Goal: Transaction & Acquisition: Purchase product/service

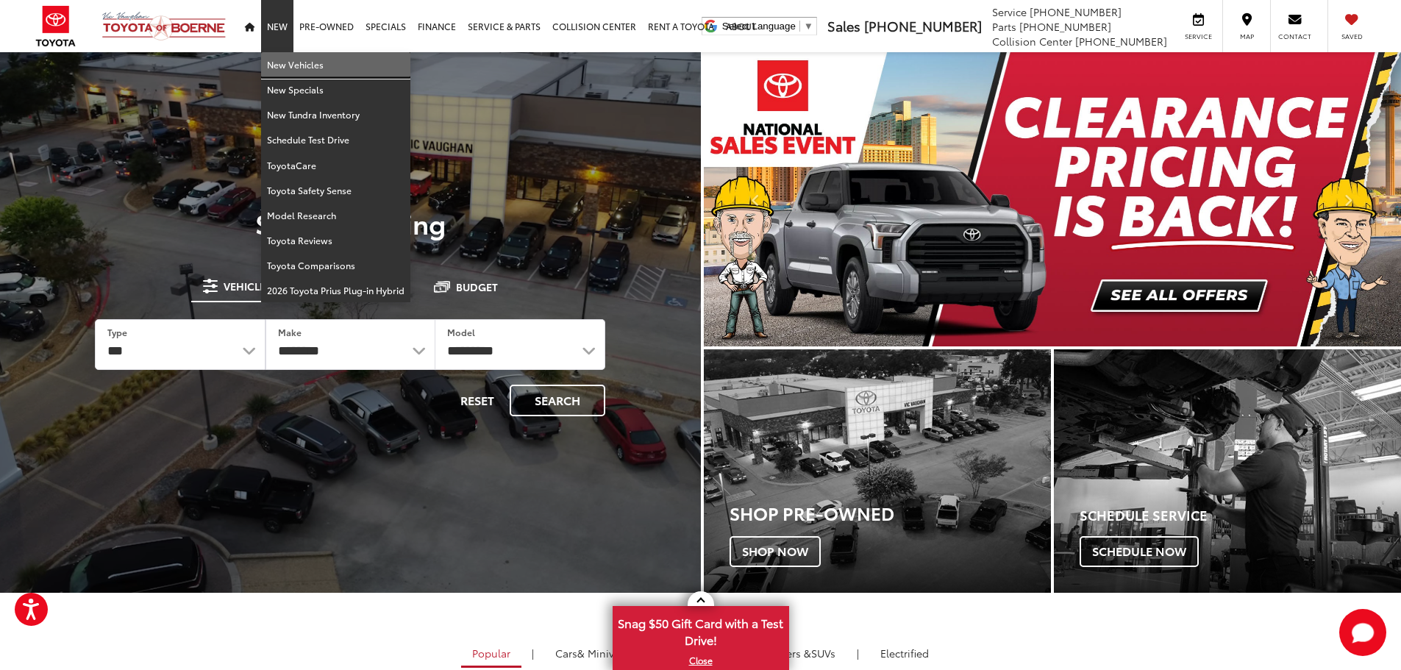
click at [277, 66] on link "New Vehicles" at bounding box center [335, 64] width 149 height 25
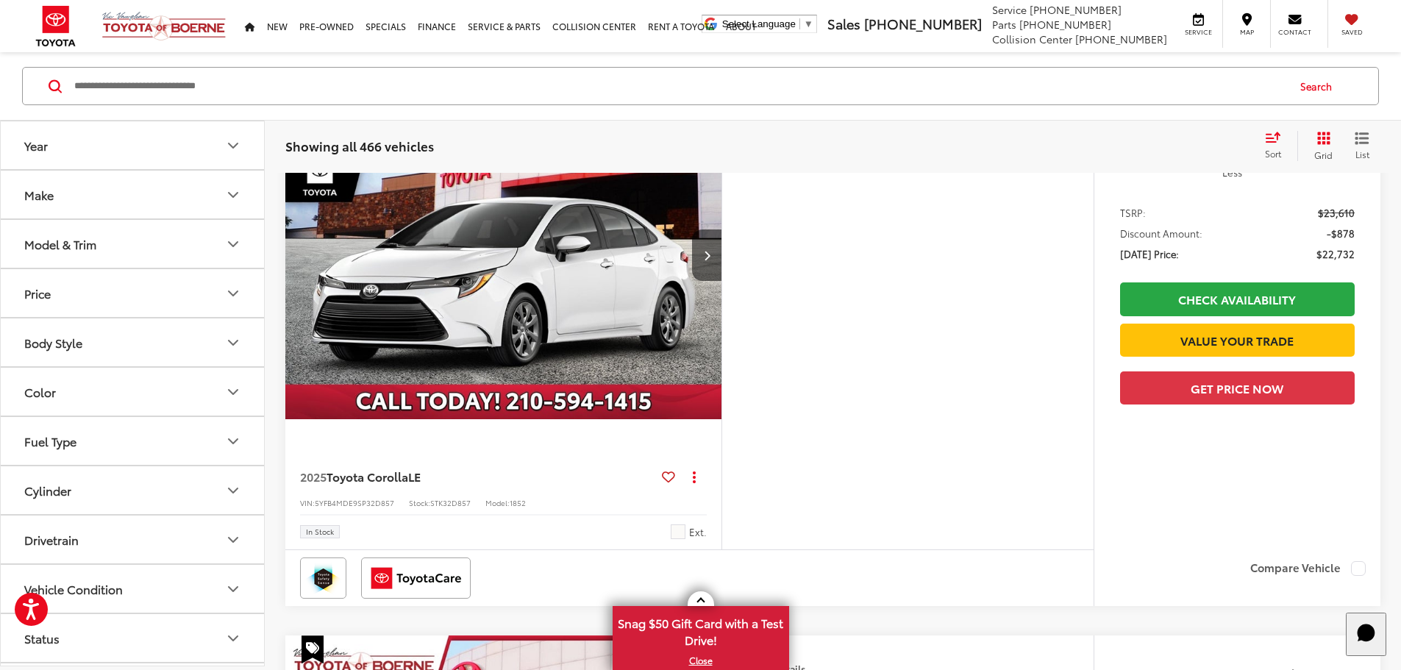
scroll to position [244, 0]
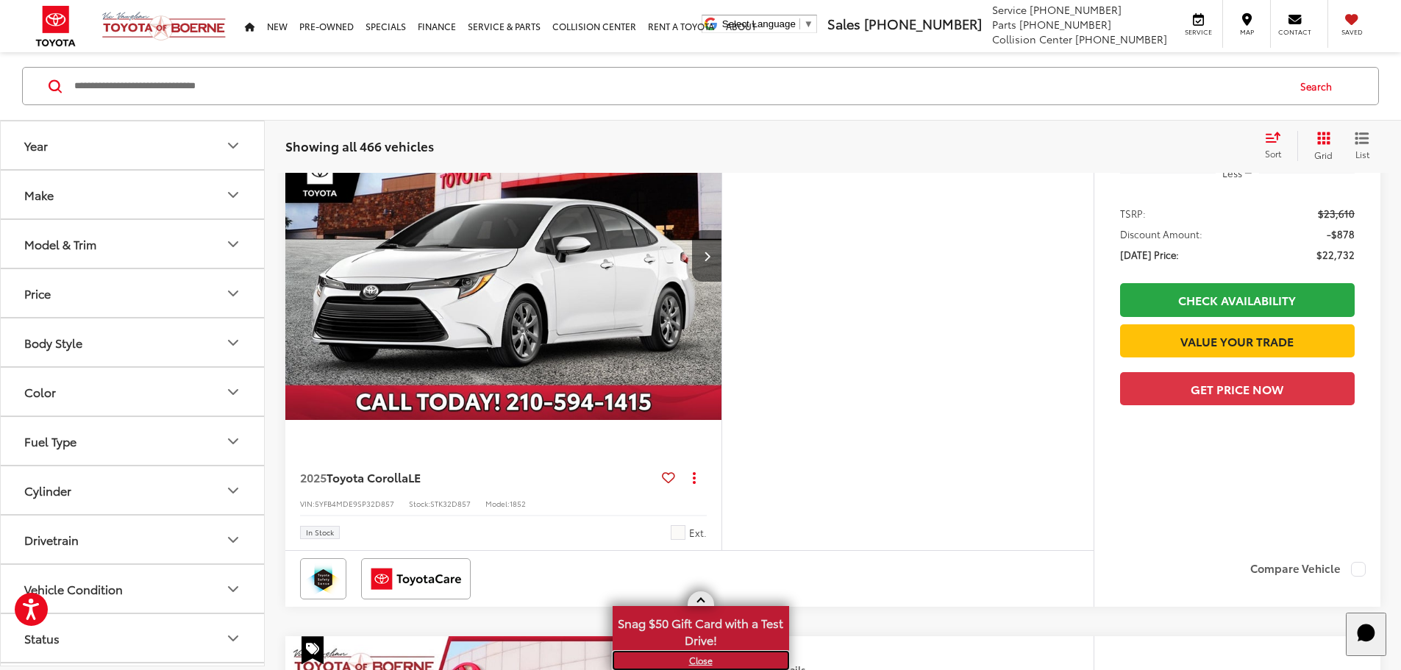
click at [700, 663] on link "X" at bounding box center [701, 660] width 174 height 16
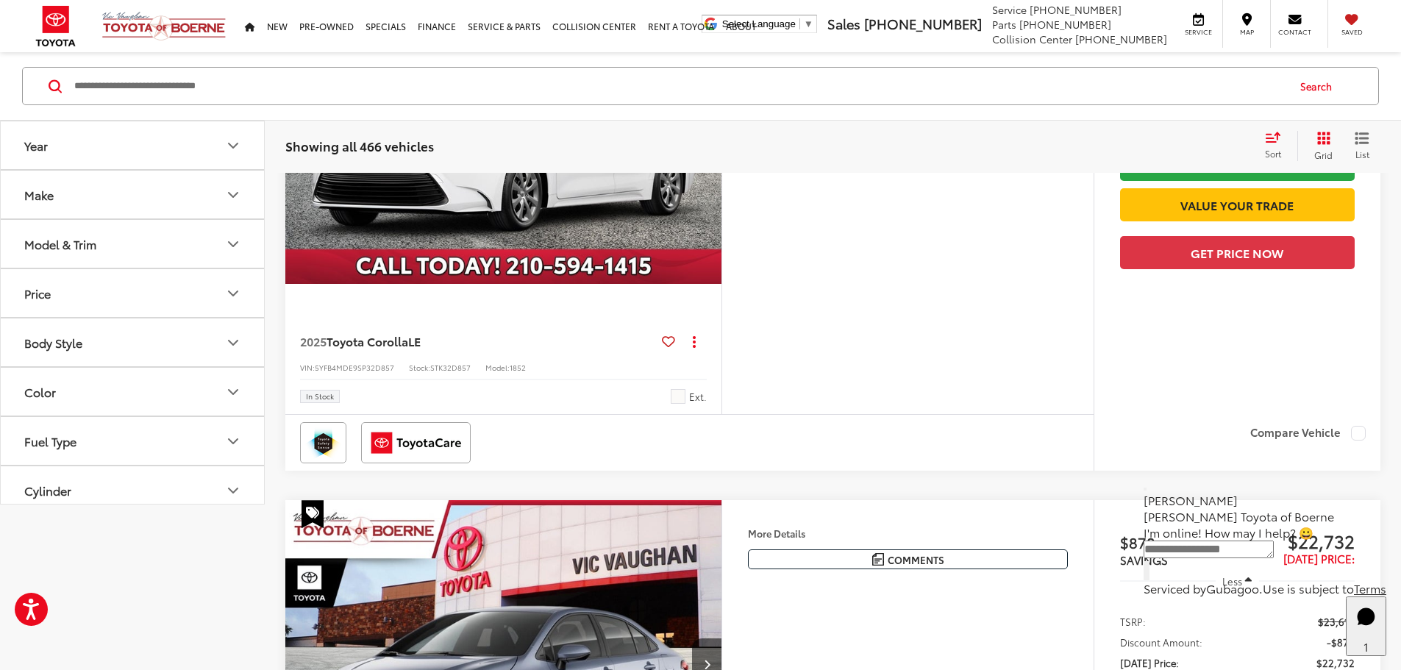
scroll to position [0, 0]
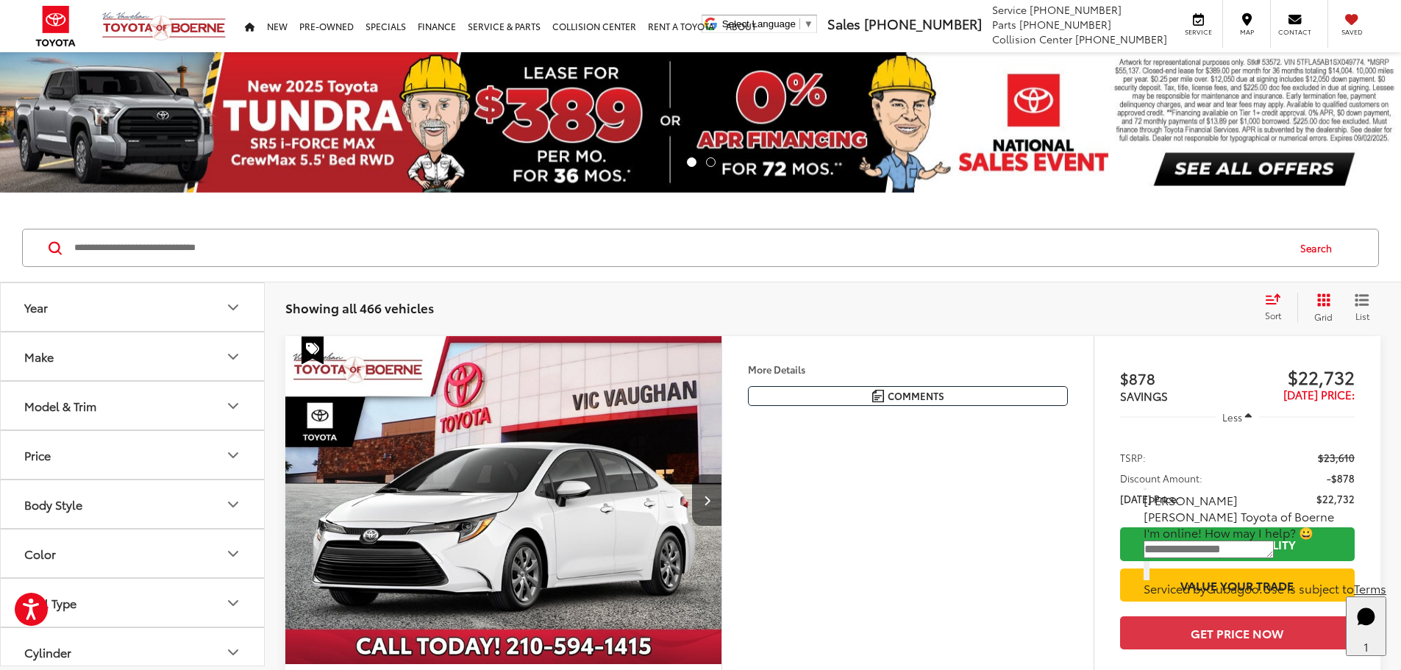
click at [65, 365] on button "Make" at bounding box center [133, 356] width 265 height 48
click at [60, 357] on button "Make" at bounding box center [133, 356] width 265 height 48
click at [65, 401] on div "Model & Trim" at bounding box center [60, 406] width 72 height 14
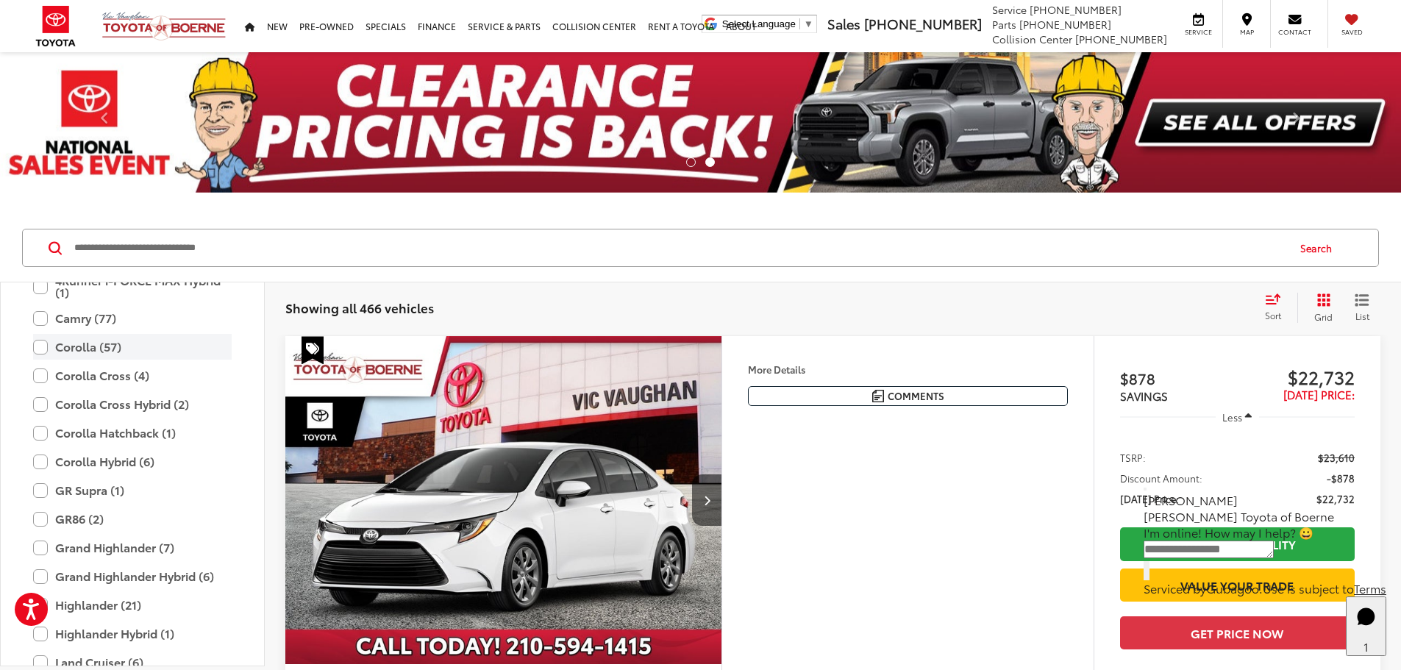
scroll to position [245, 0]
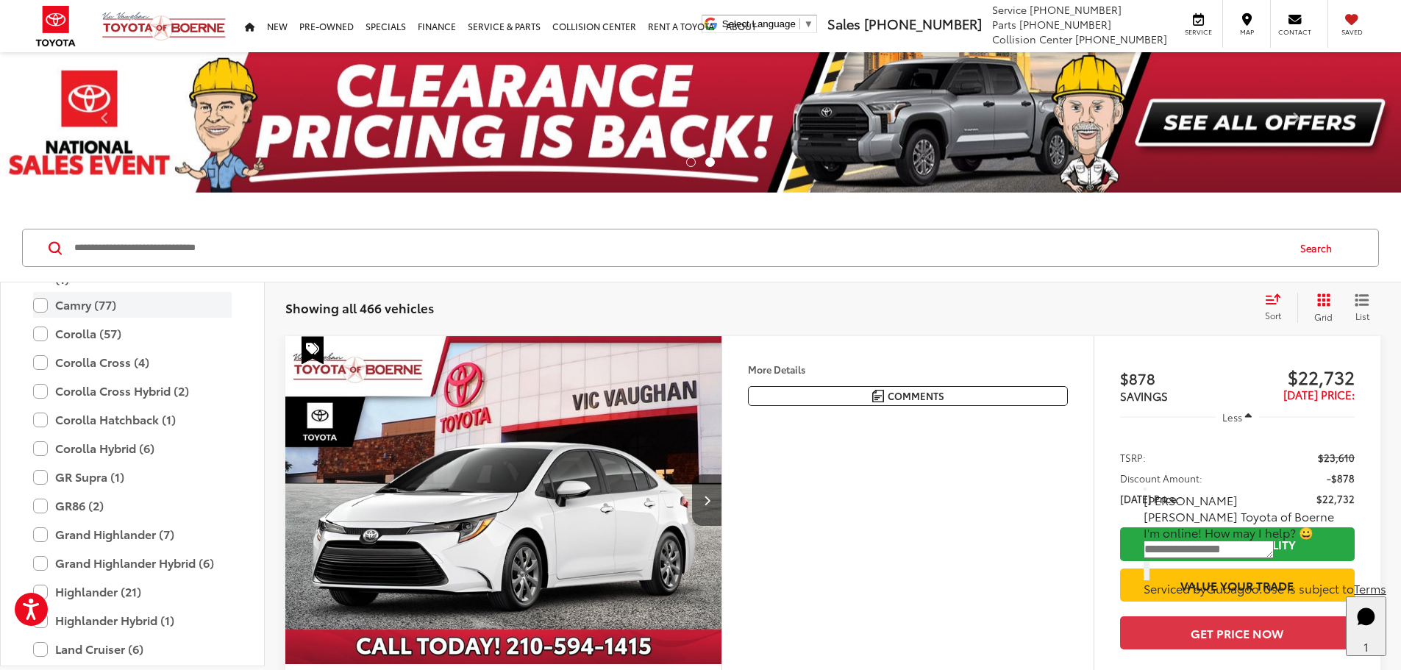
click at [41, 307] on label "Camry (77)" at bounding box center [132, 305] width 199 height 26
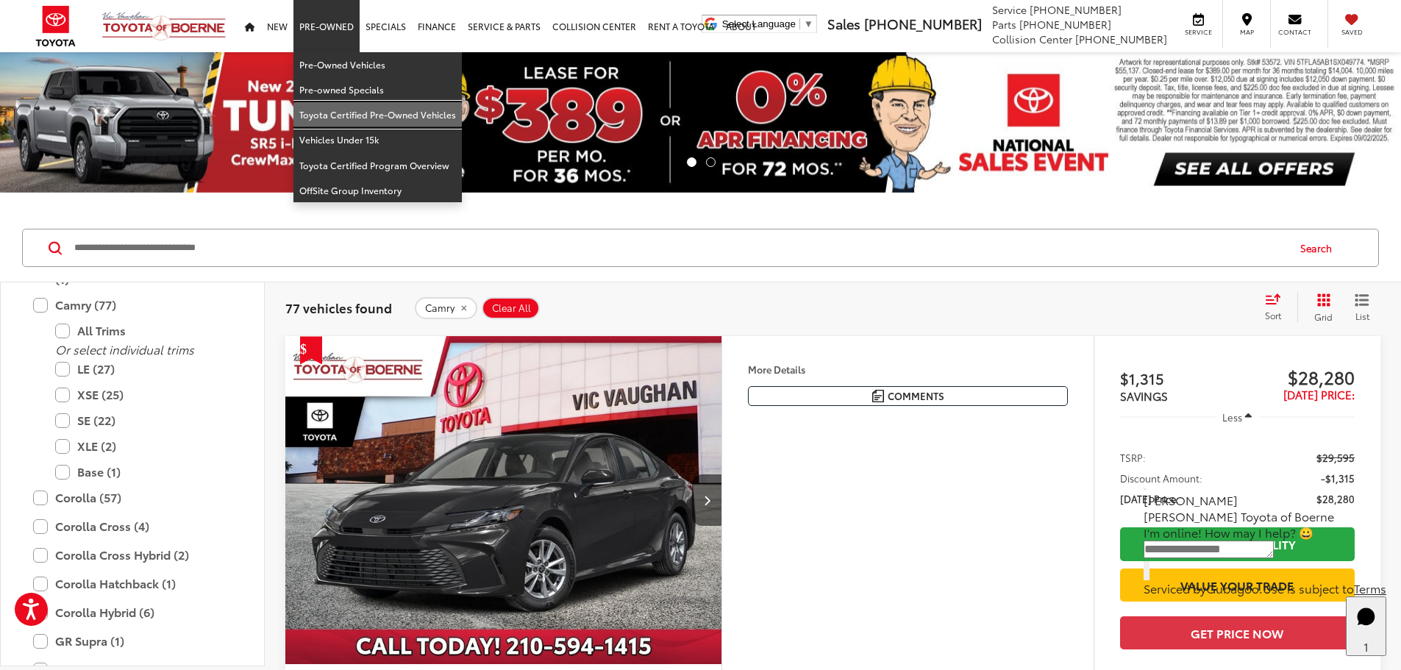
click at [332, 115] on link "Toyota Certified Pre-Owned Vehicles" at bounding box center [377, 114] width 168 height 25
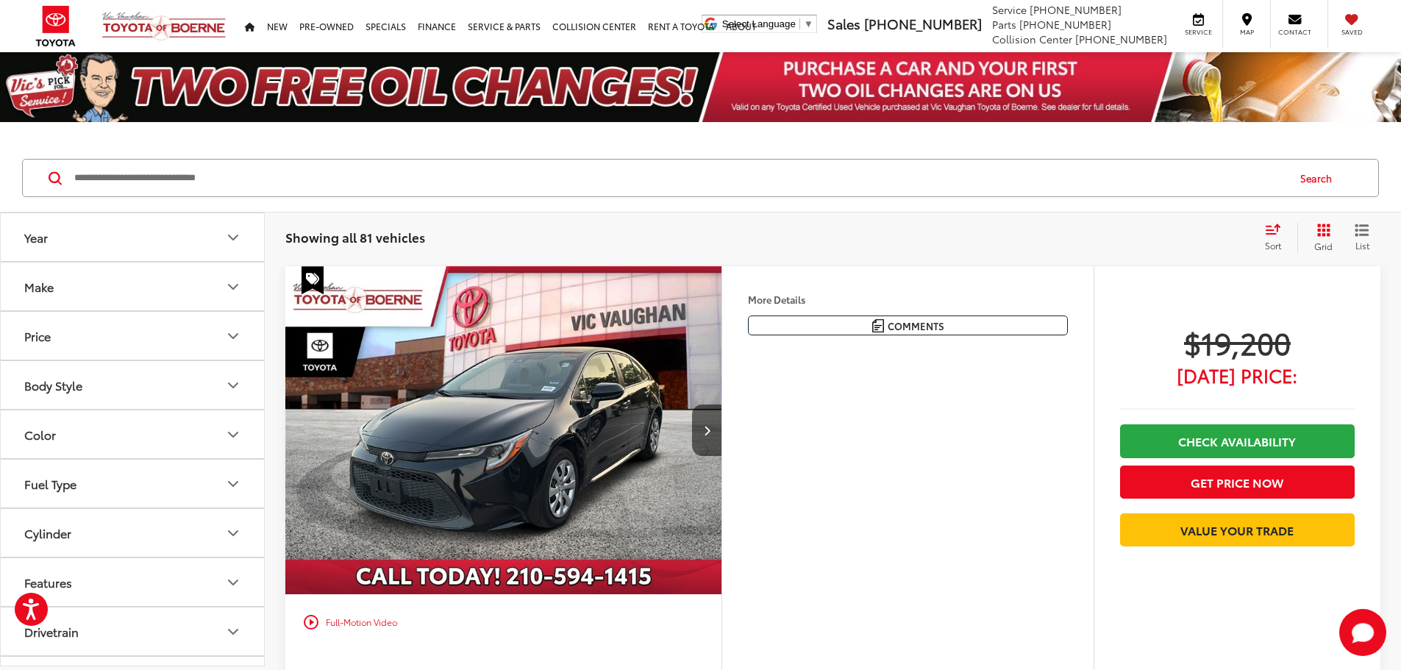
click at [42, 287] on div "Make" at bounding box center [38, 286] width 29 height 14
click at [38, 332] on div "Price" at bounding box center [37, 336] width 26 height 14
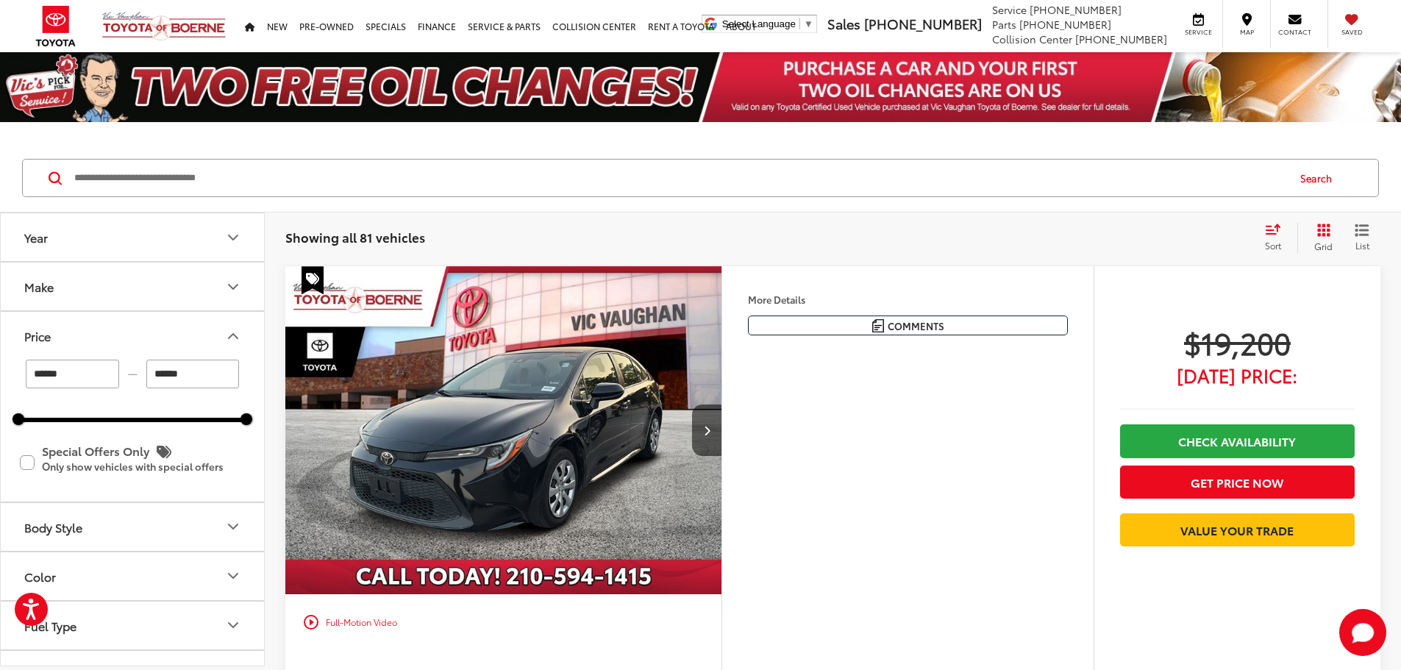
click at [38, 332] on div "Price" at bounding box center [37, 336] width 26 height 14
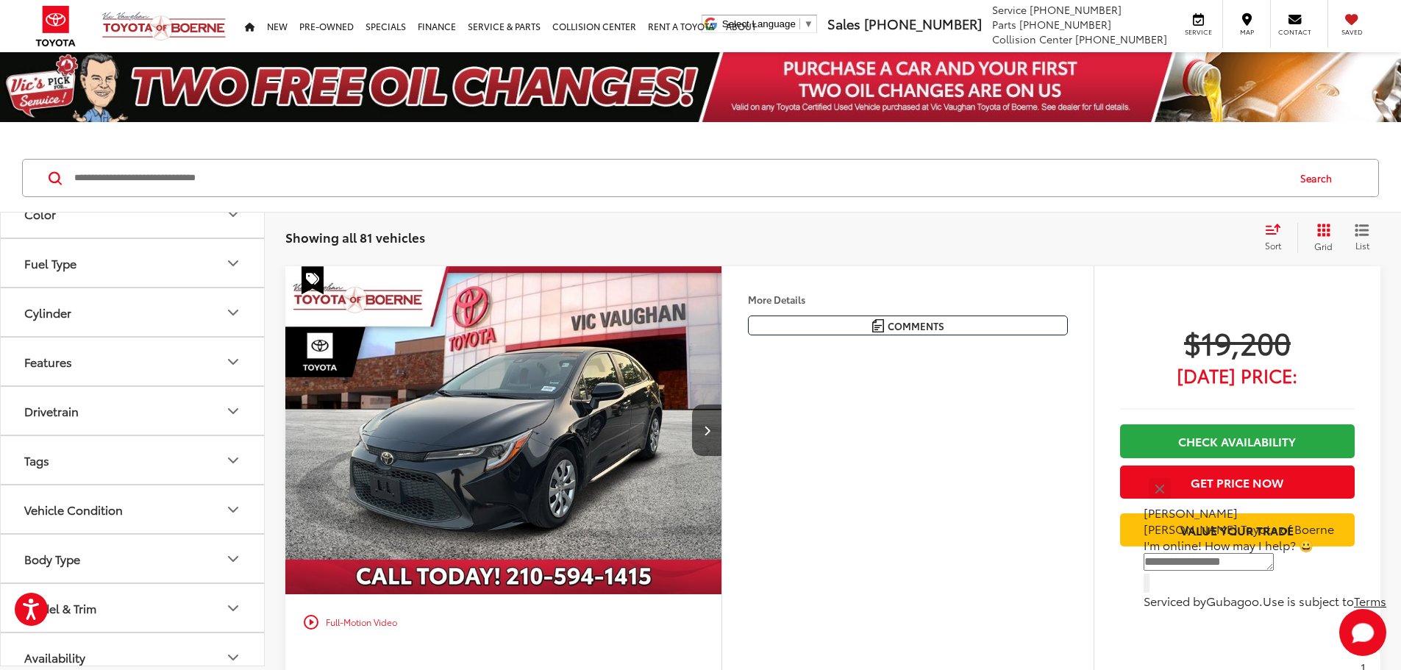
scroll to position [237, 0]
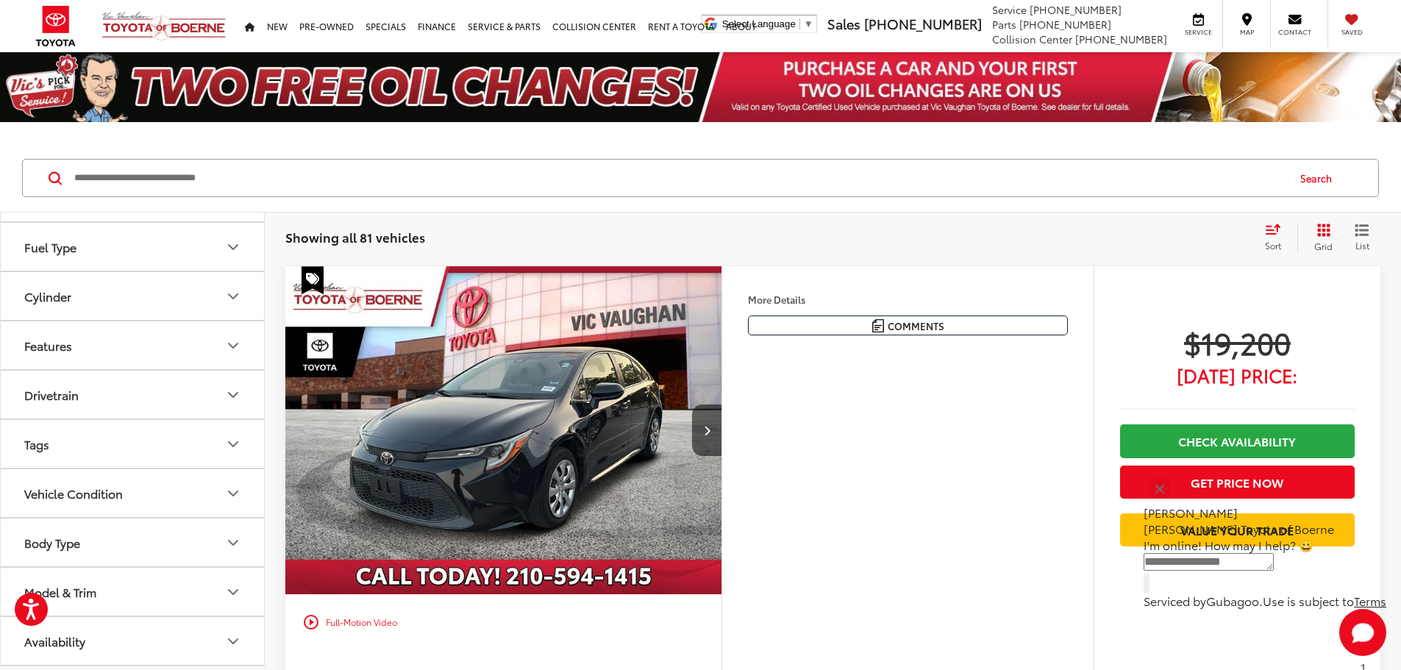
click at [79, 599] on div "Model & Trim" at bounding box center [60, 592] width 72 height 14
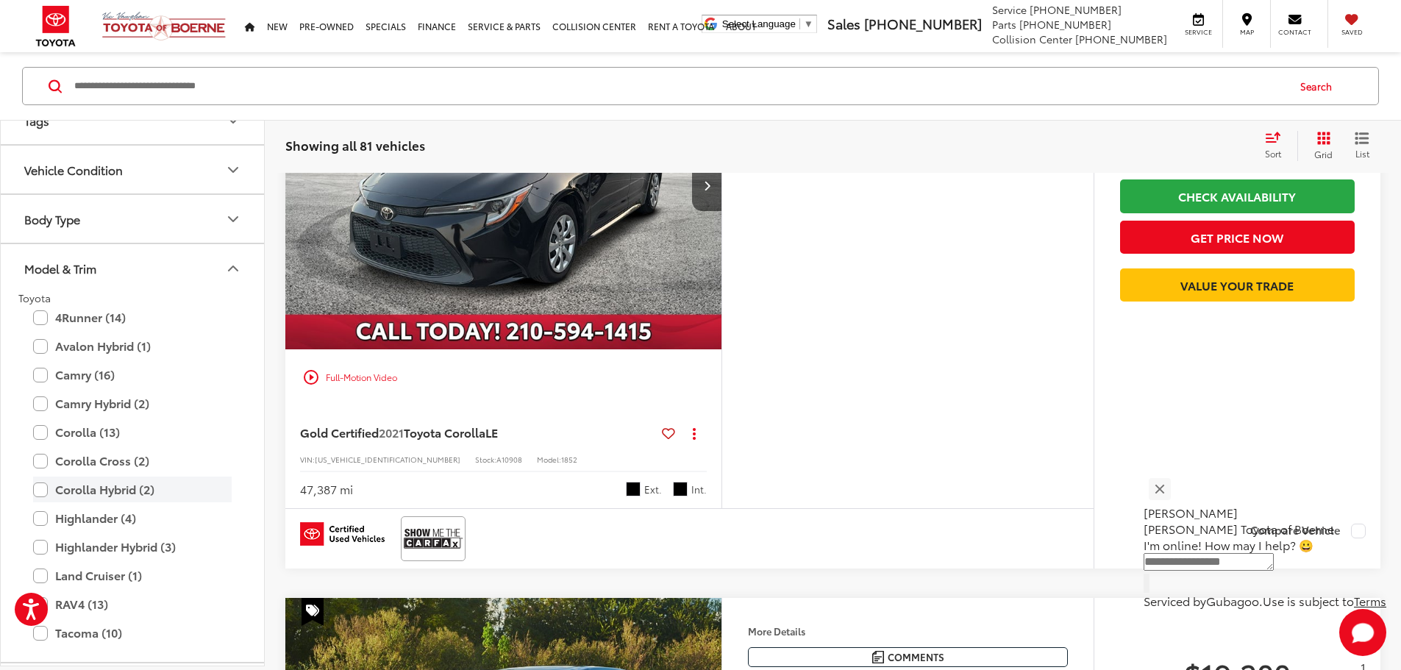
scroll to position [482, 0]
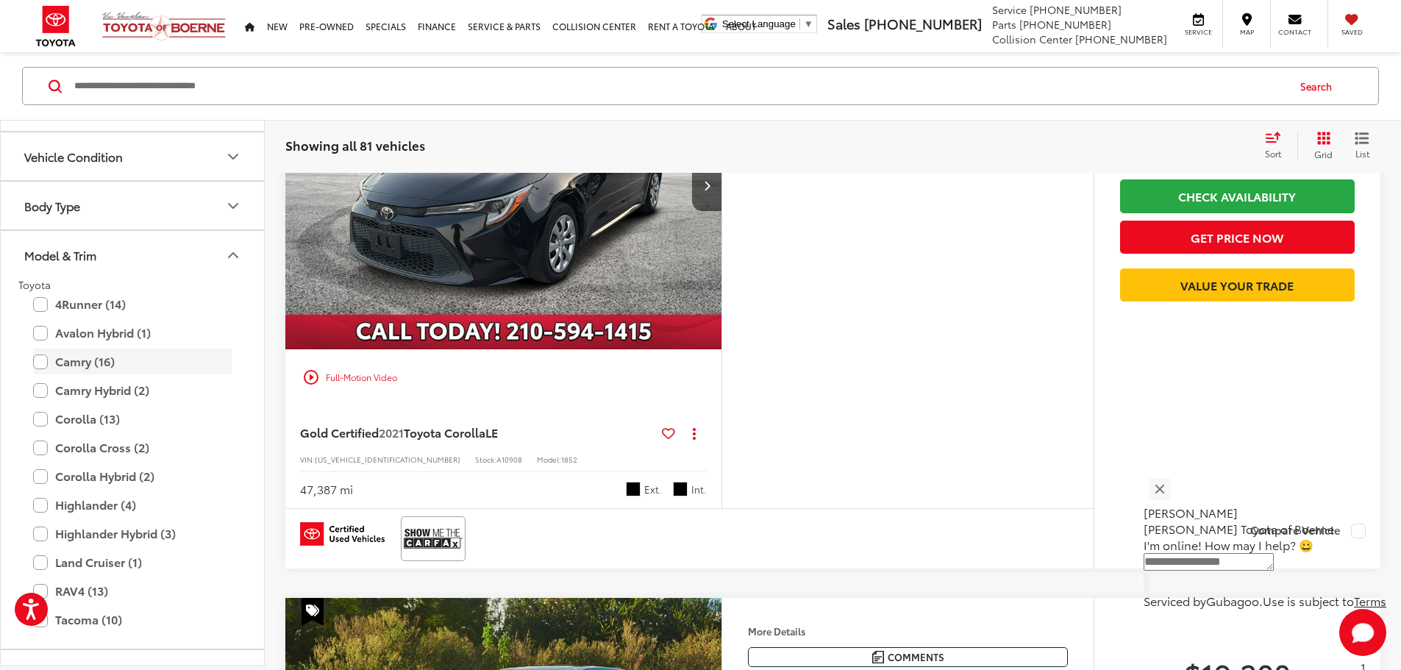
click at [72, 369] on label "Camry (16)" at bounding box center [132, 362] width 199 height 26
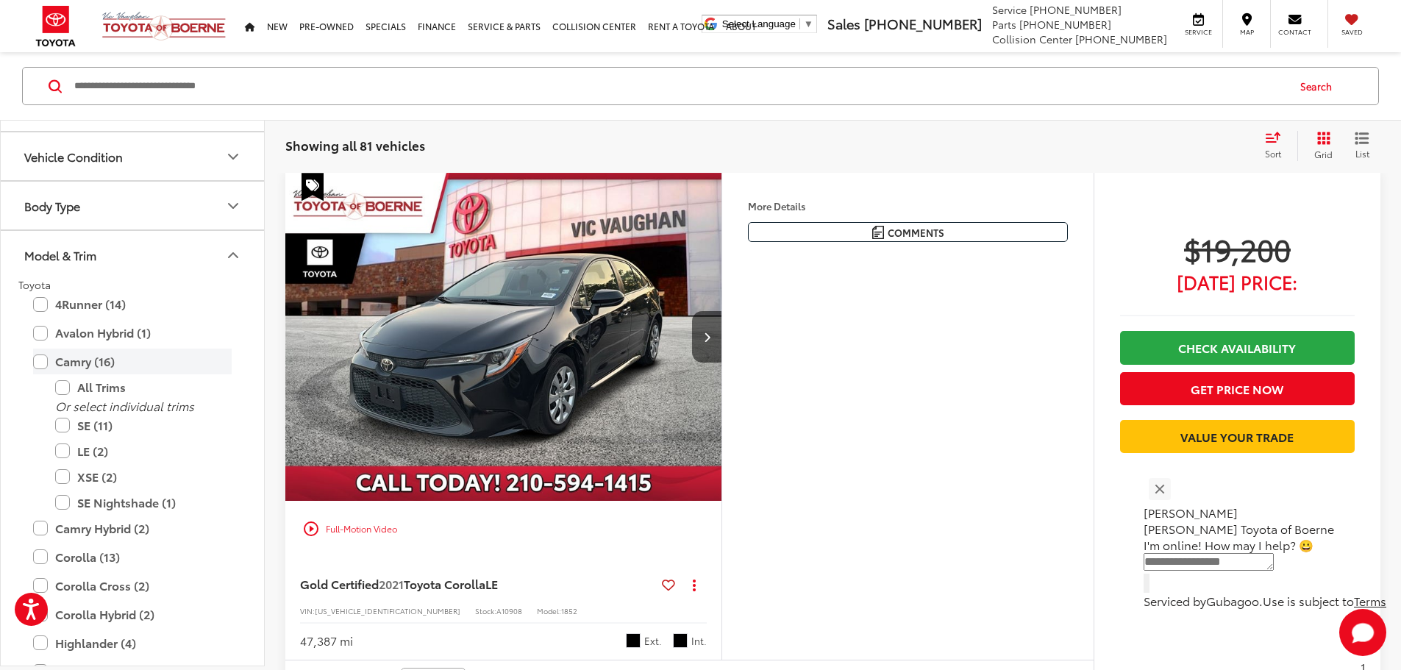
scroll to position [92, 0]
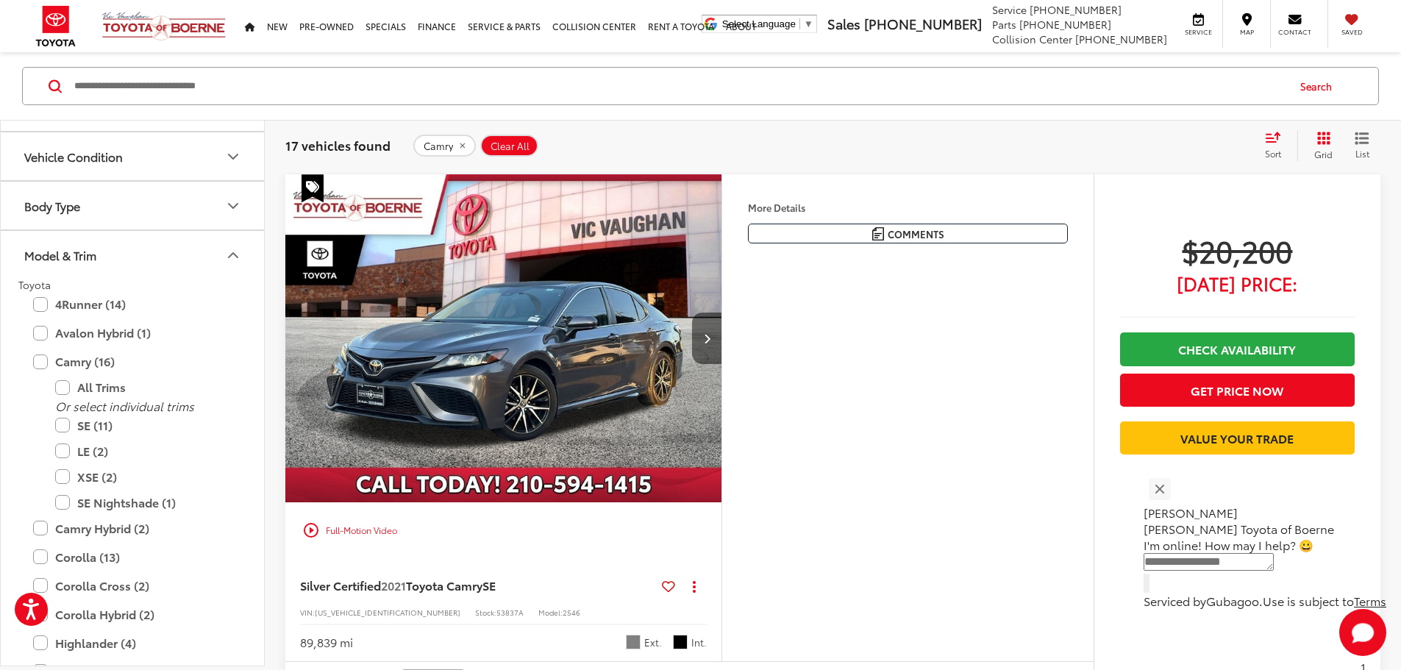
click at [722, 364] on button "Next image" at bounding box center [706, 338] width 29 height 51
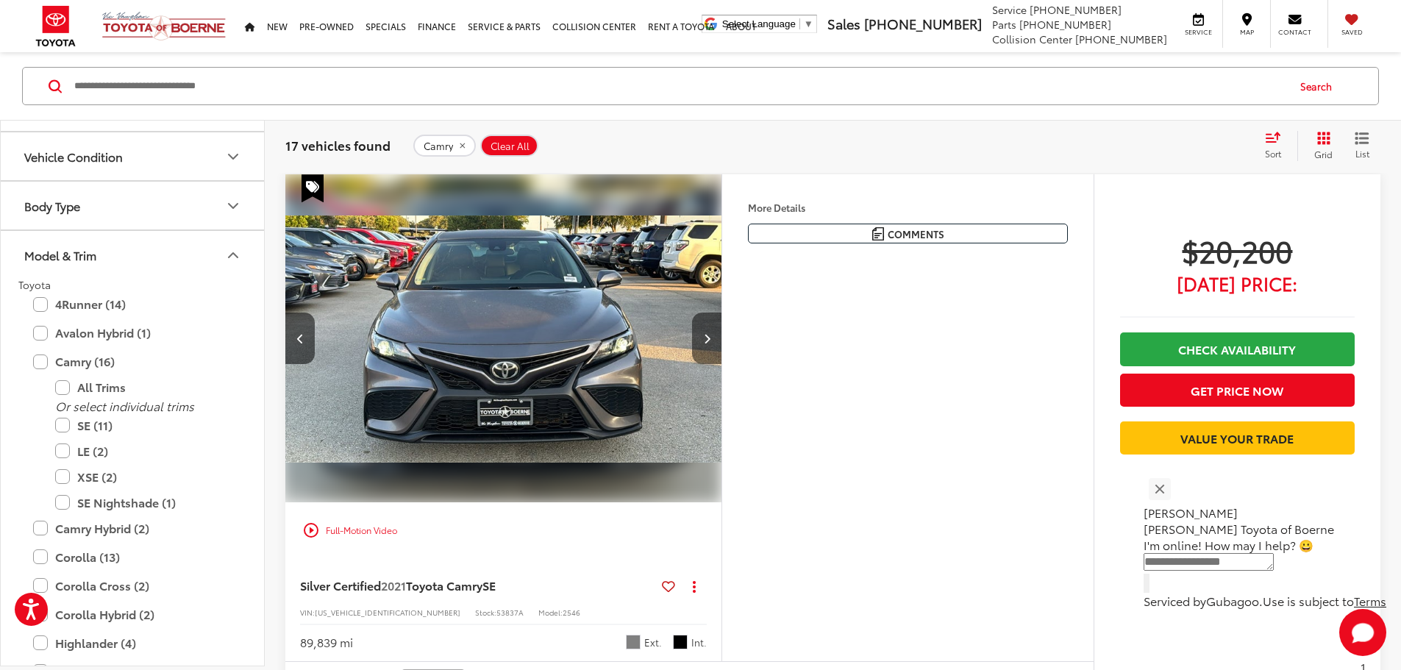
click at [722, 364] on button "Next image" at bounding box center [706, 338] width 29 height 51
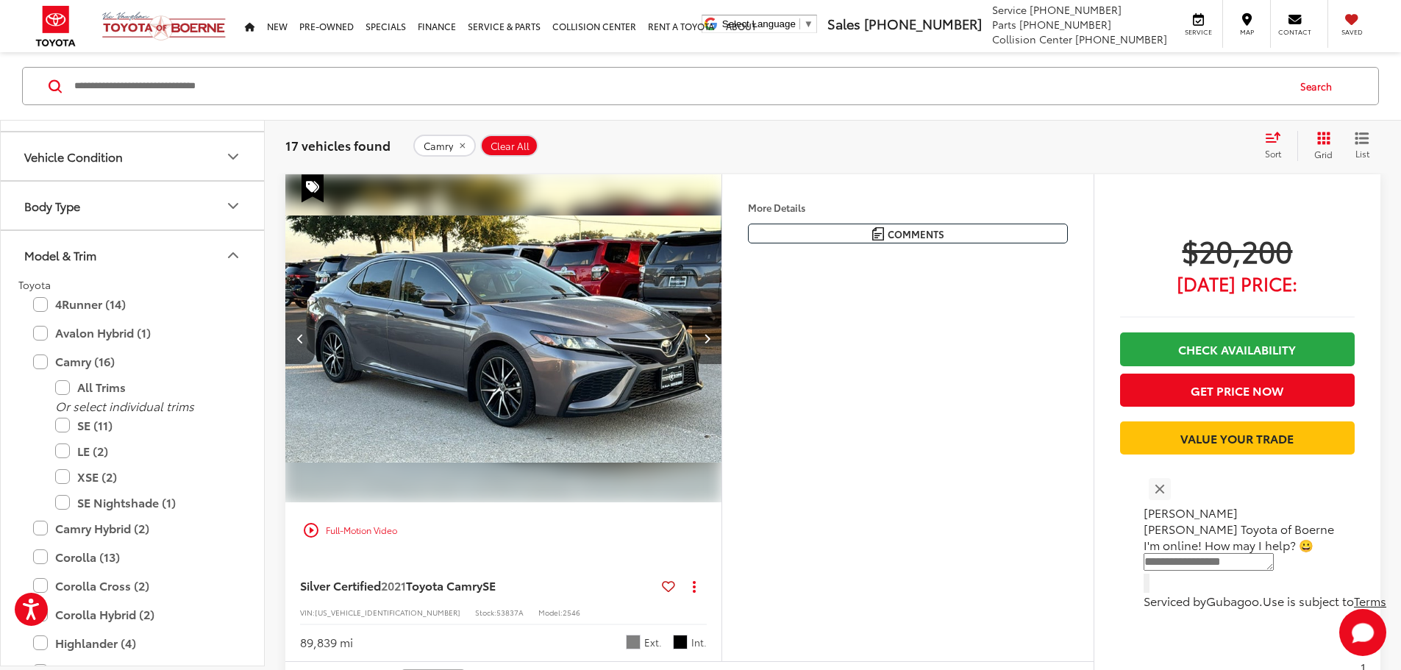
click at [722, 364] on button "Next image" at bounding box center [706, 338] width 29 height 51
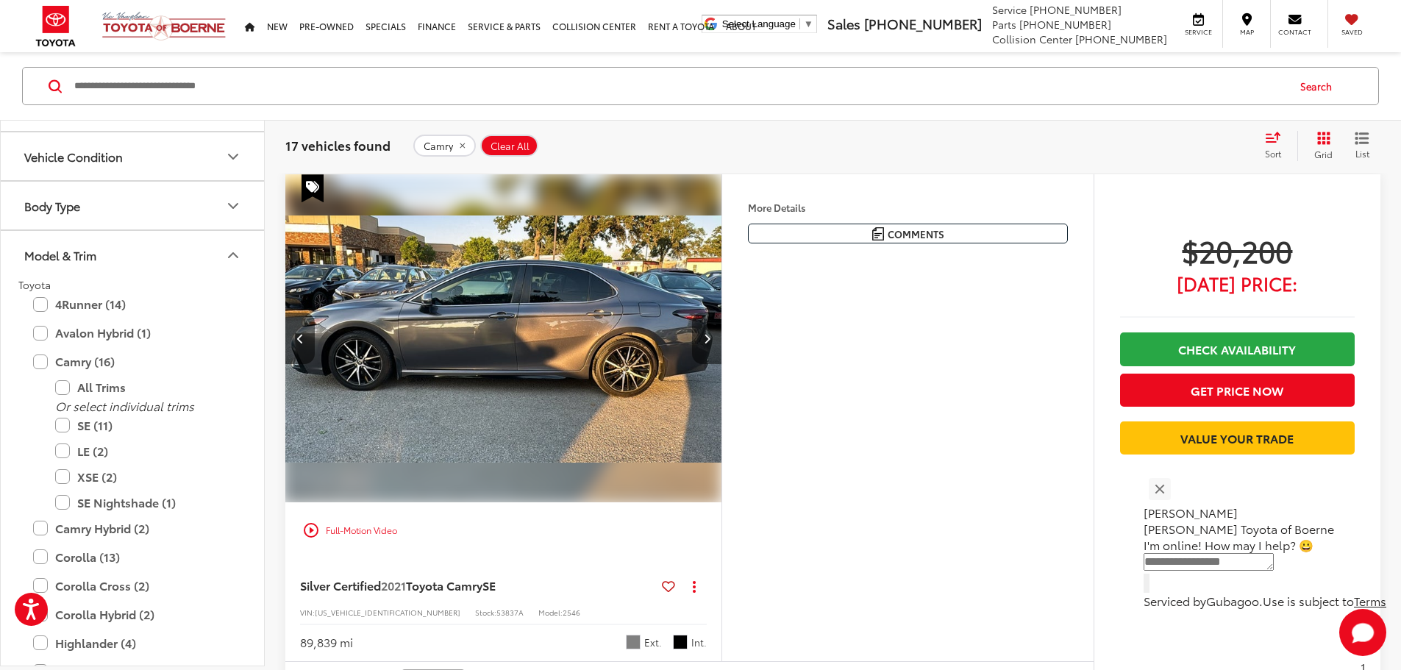
click at [722, 364] on button "Next image" at bounding box center [706, 338] width 29 height 51
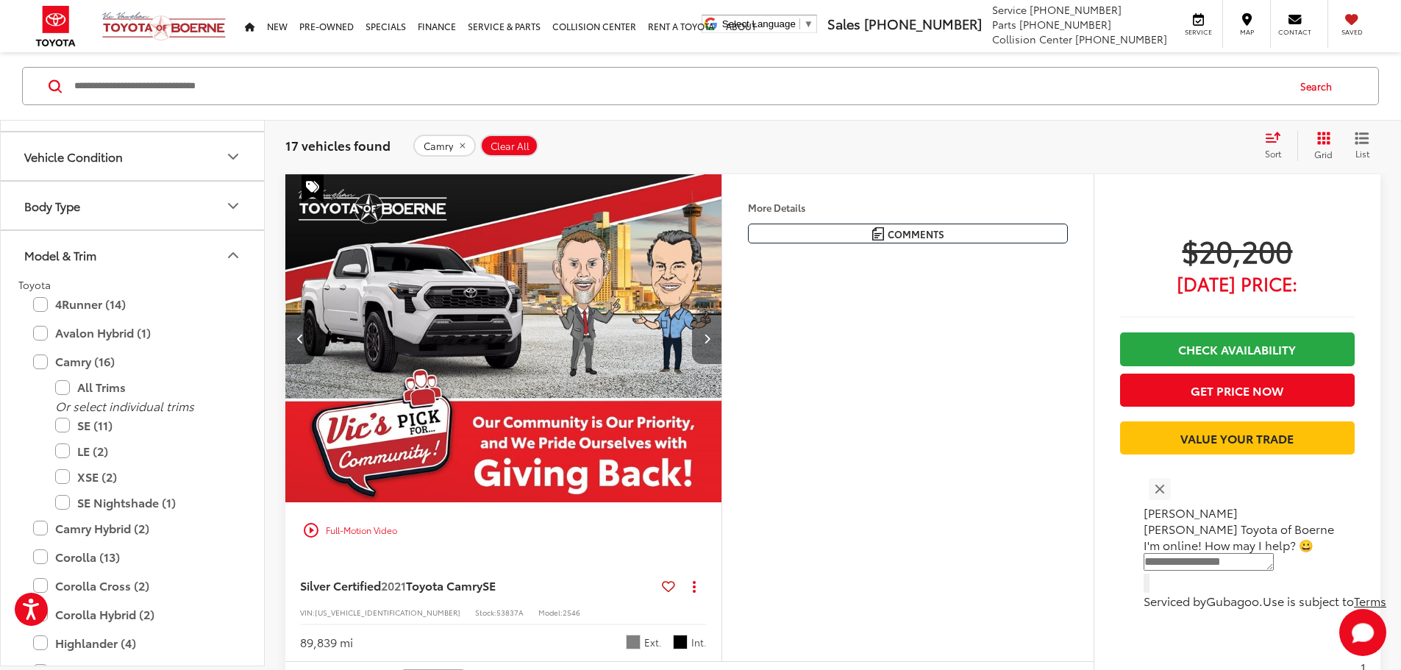
click at [722, 364] on button "Next image" at bounding box center [706, 338] width 29 height 51
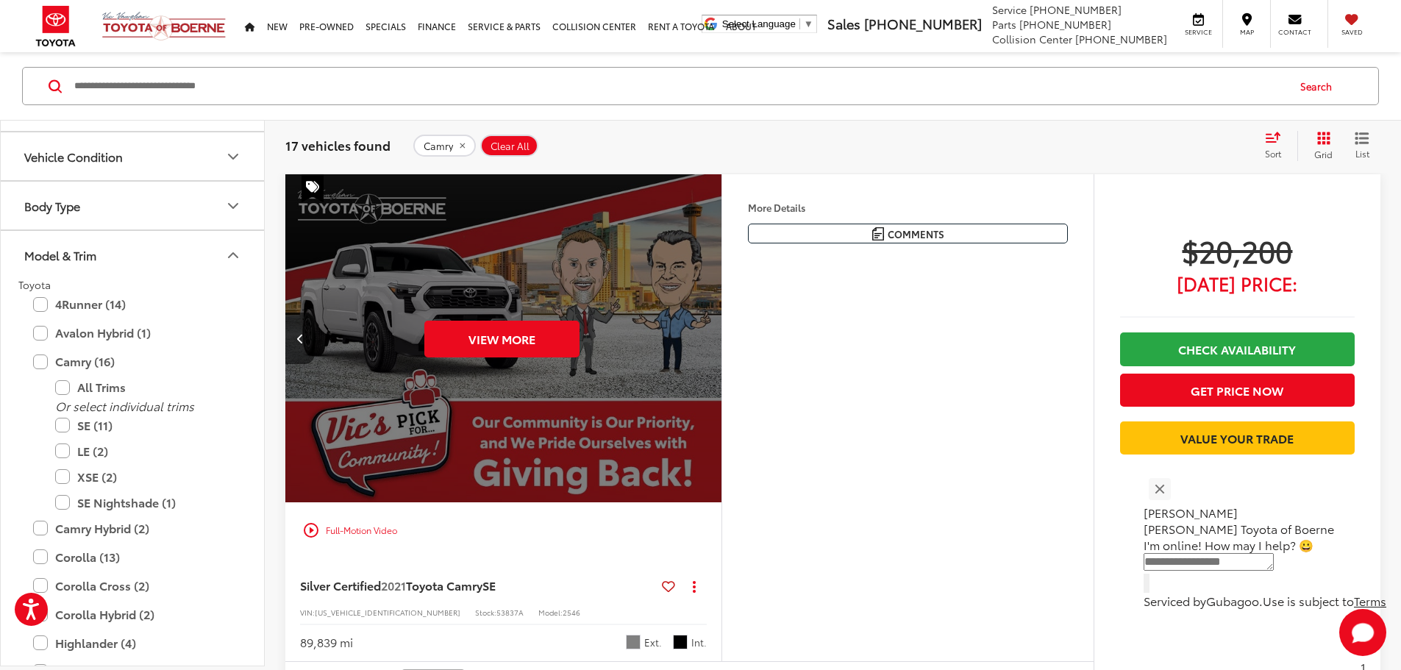
scroll to position [0, 2789]
click at [721, 389] on div "View More" at bounding box center [501, 338] width 438 height 329
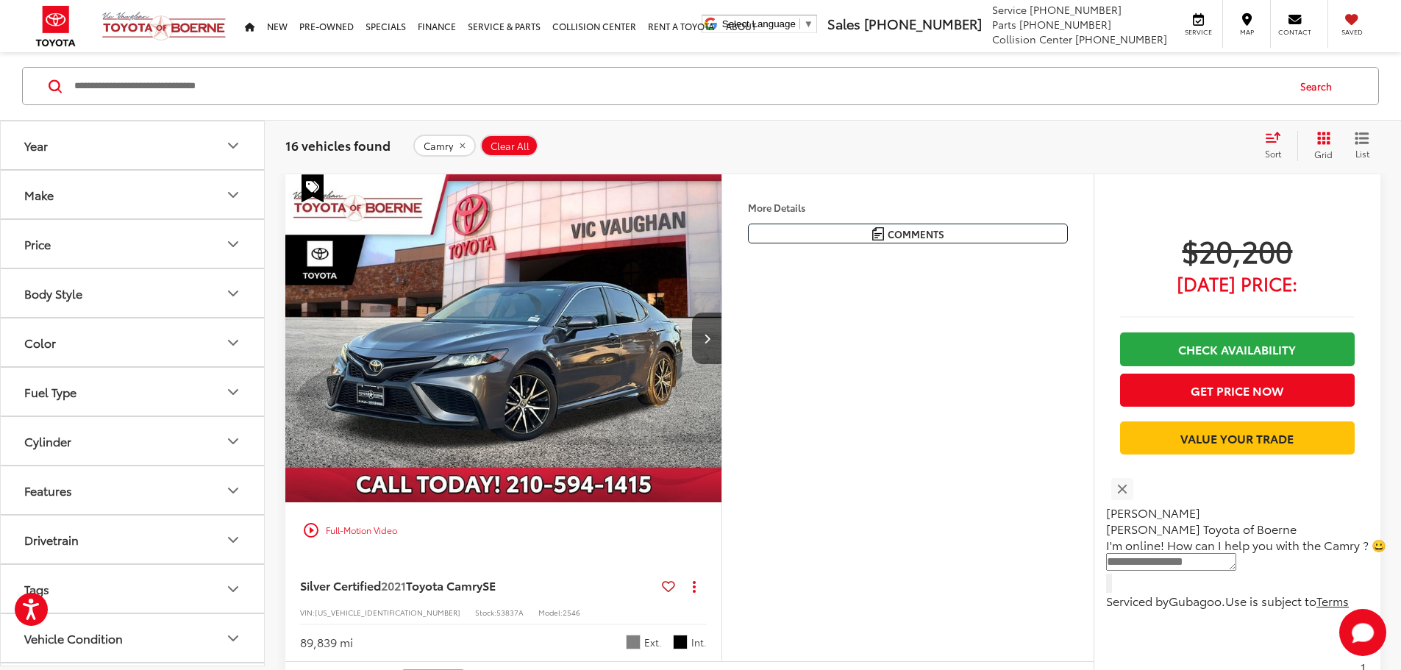
scroll to position [145, 0]
click at [76, 597] on div "Model & Trim" at bounding box center [60, 592] width 72 height 14
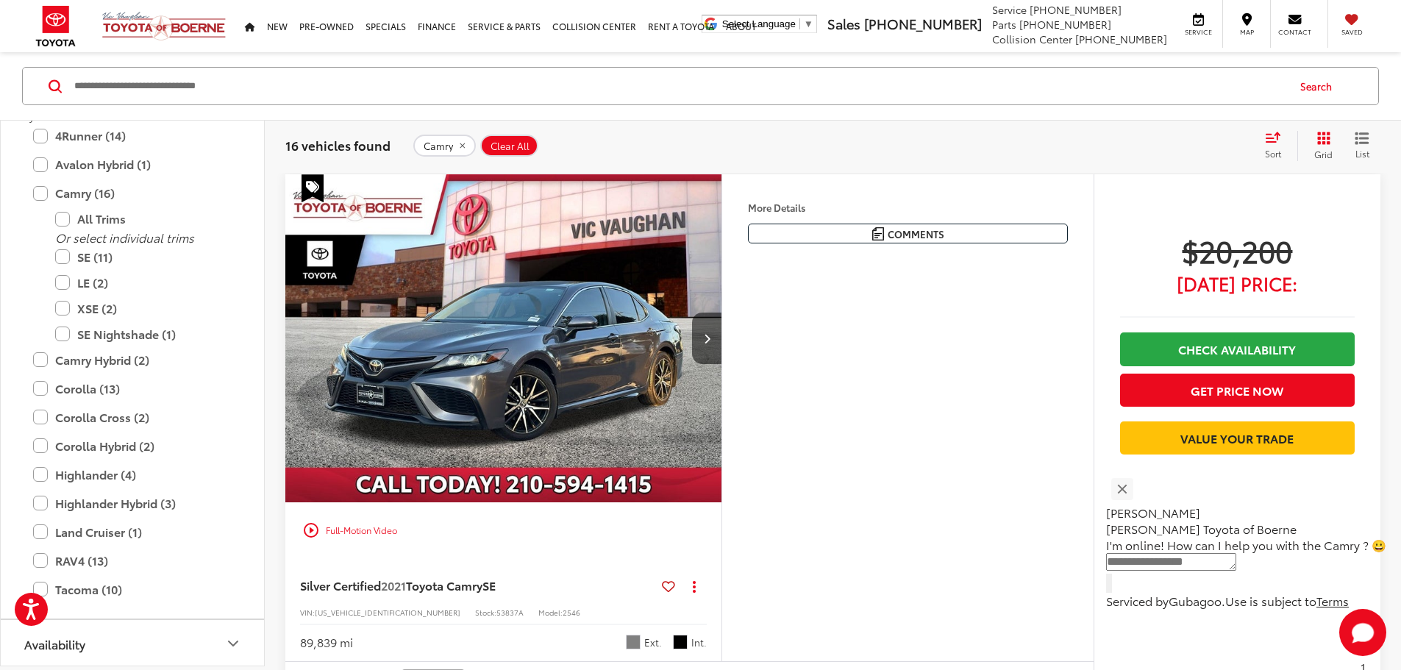
scroll to position [653, 0]
click at [938, 428] on div "More Details Comments Dealer Comments 2021 Toyota Camry SE Grey Certified. Insp…" at bounding box center [908, 417] width 372 height 487
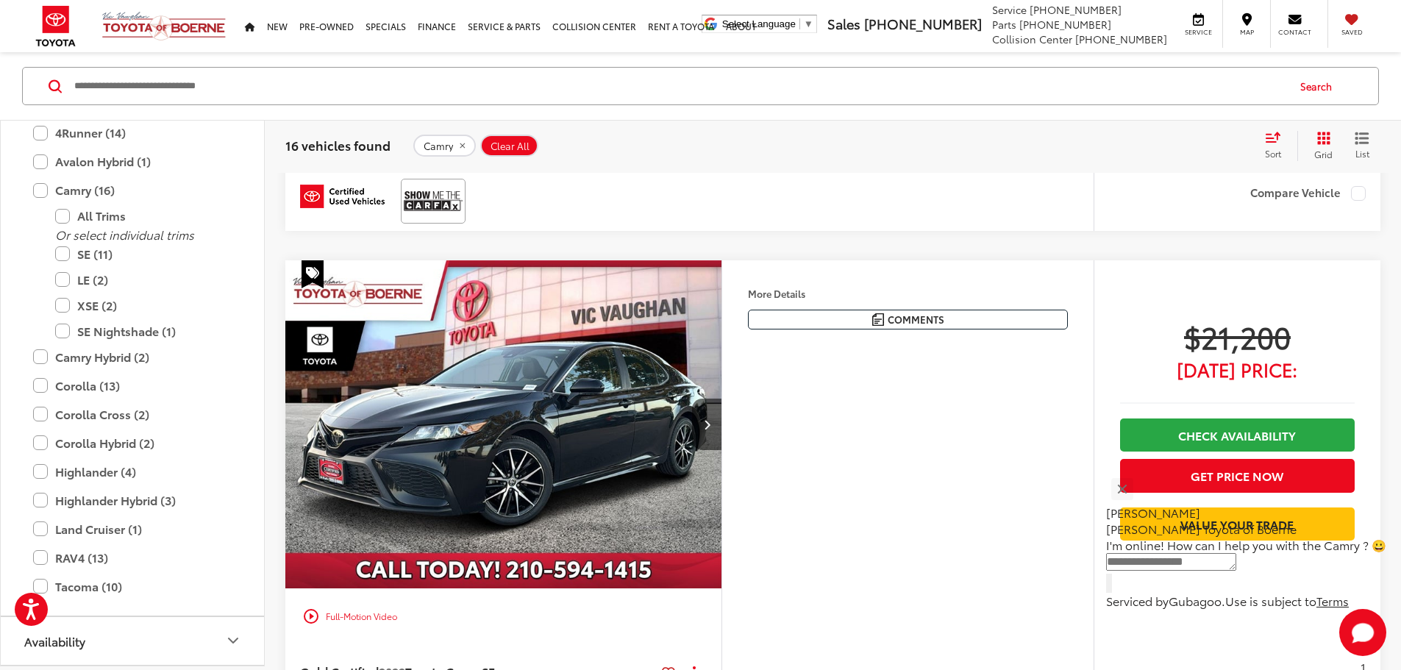
scroll to position [827, 0]
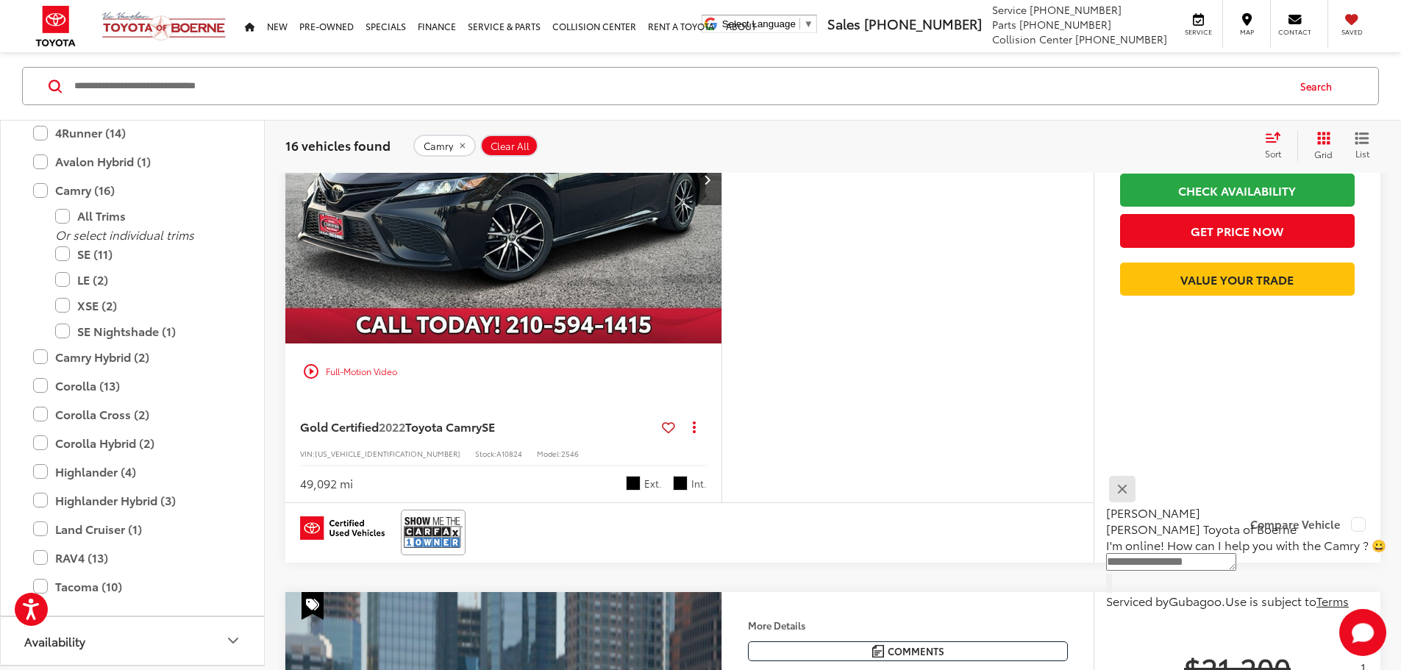
click at [1138, 492] on button "Close" at bounding box center [1122, 489] width 32 height 32
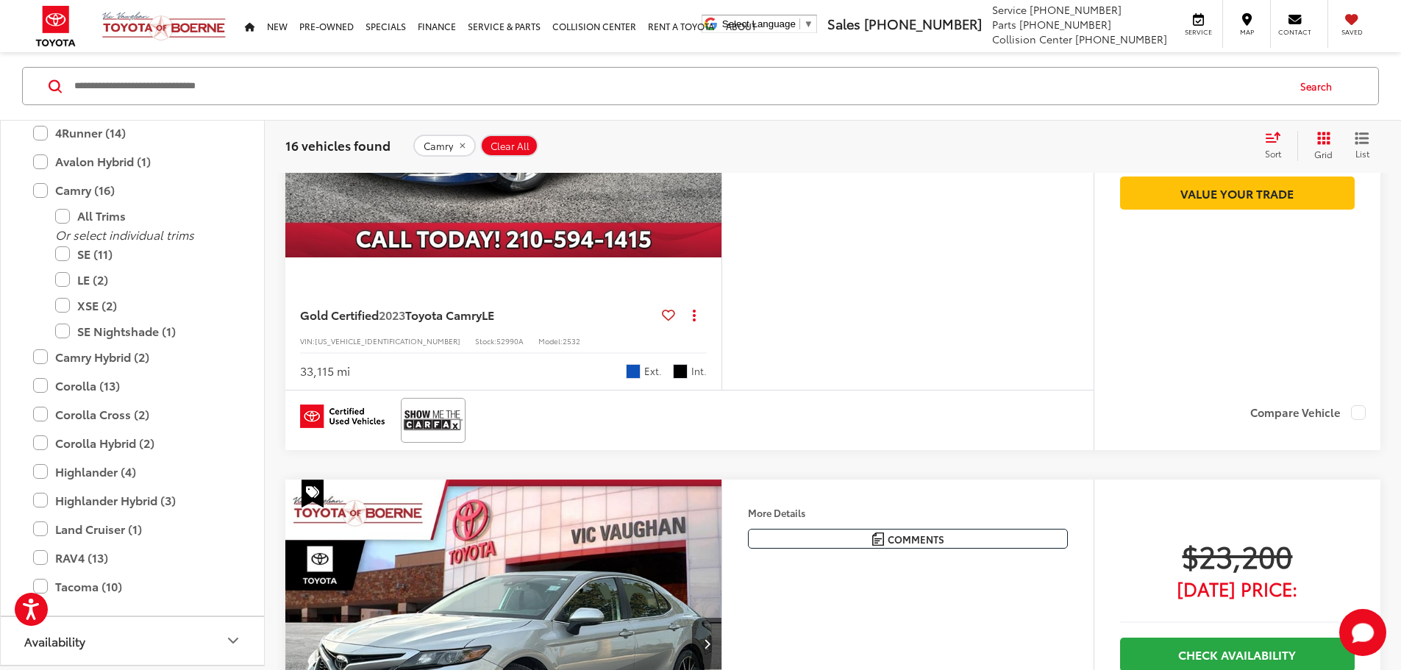
scroll to position [2054, 0]
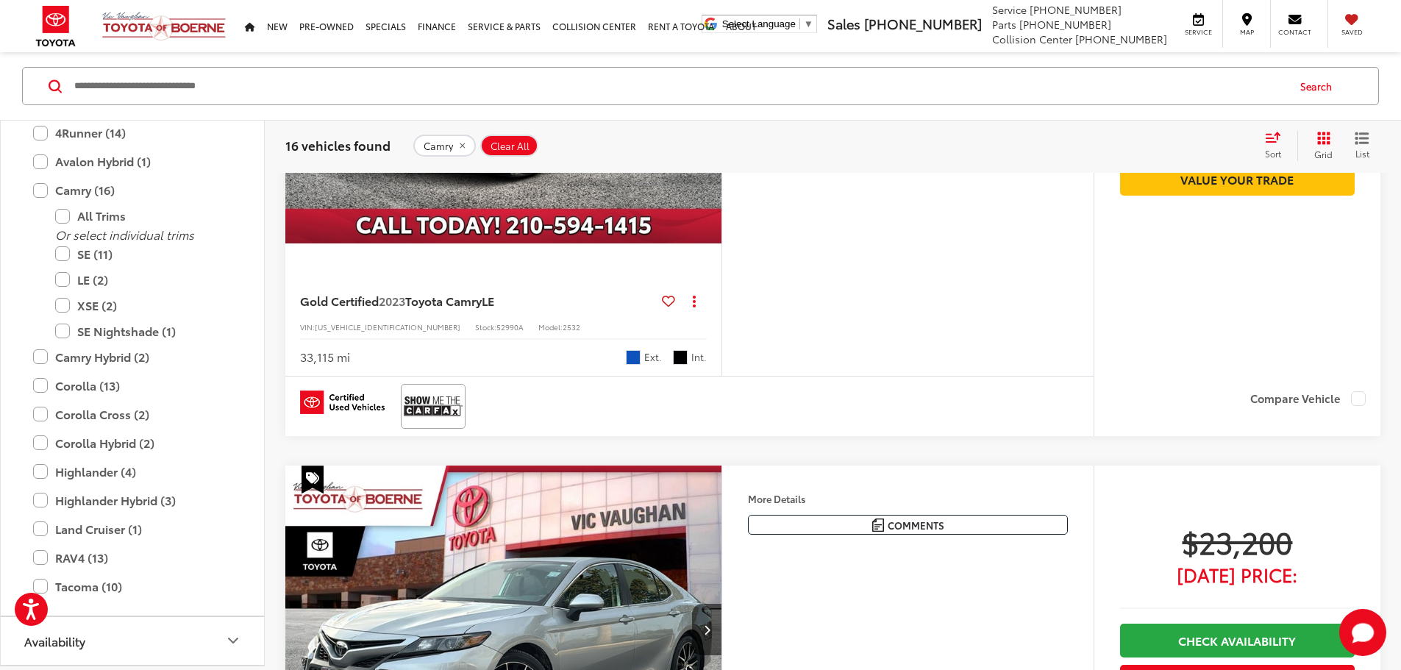
click at [722, 105] on button "Next image" at bounding box center [706, 79] width 29 height 51
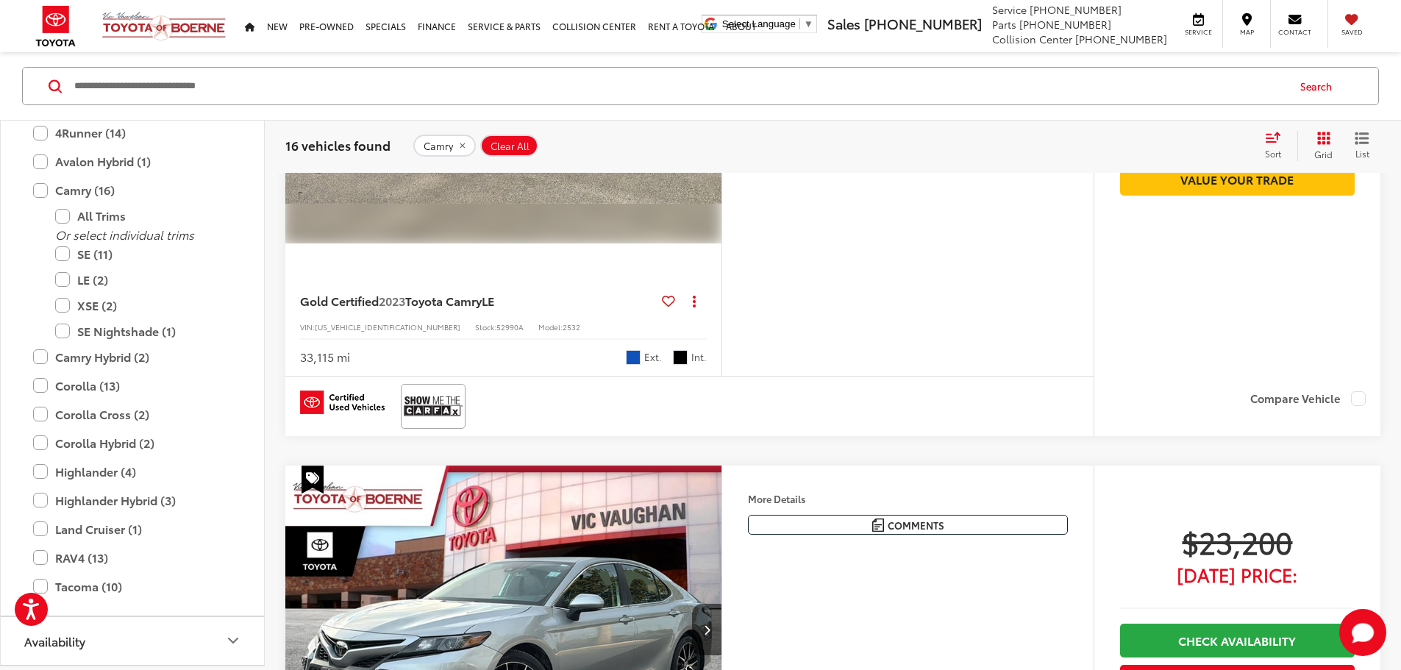
click at [722, 105] on button "Next image" at bounding box center [706, 79] width 29 height 51
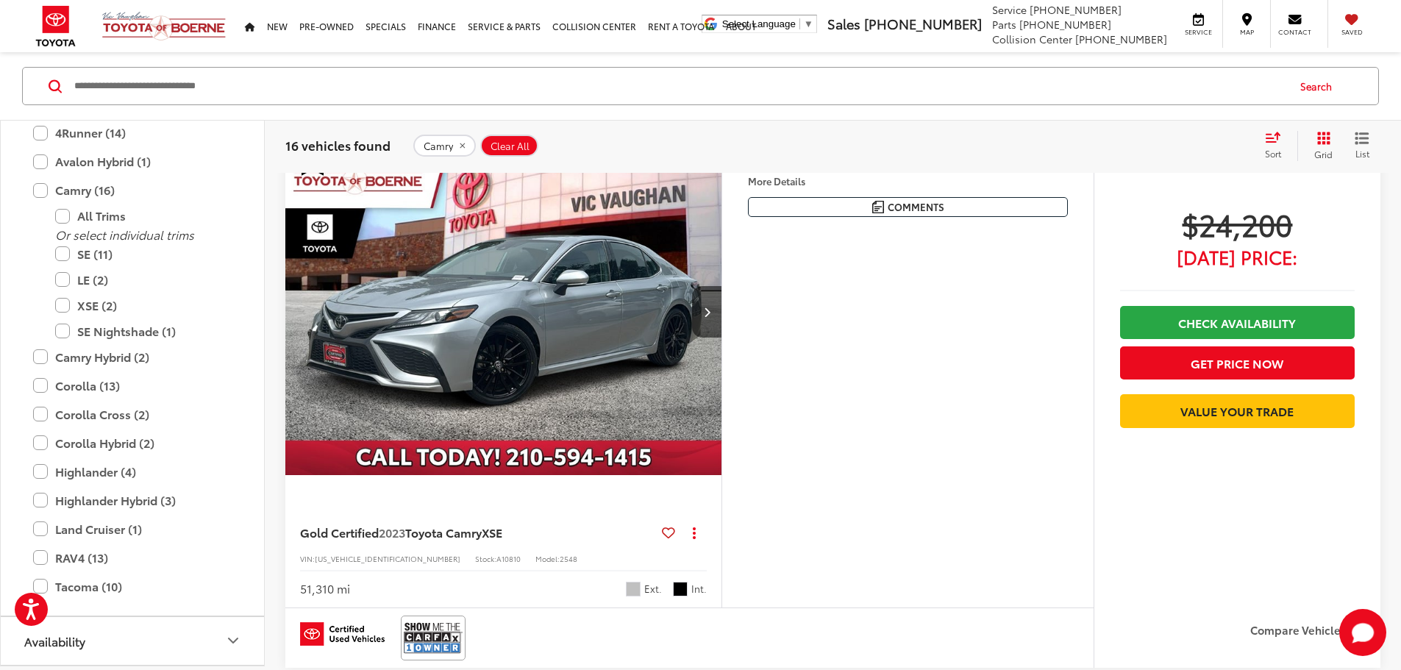
scroll to position [3279, 0]
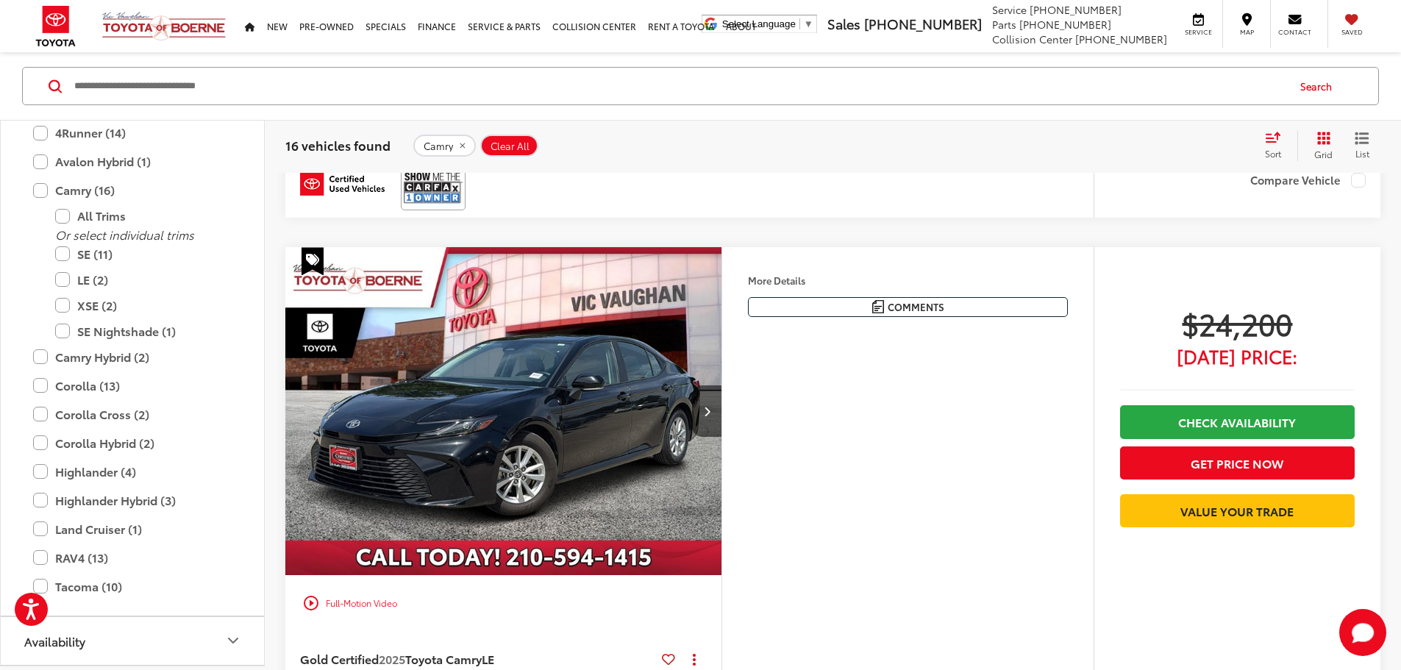
scroll to position [4014, 0]
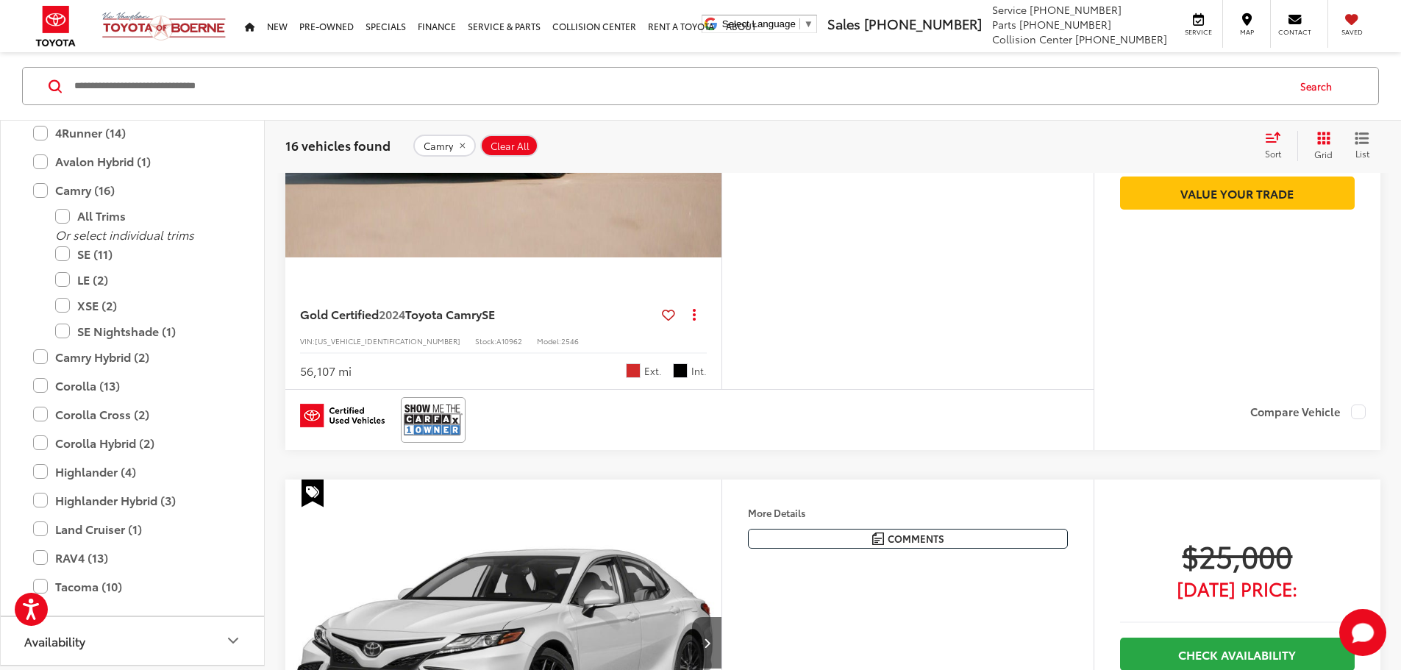
scroll to position [5485, 0]
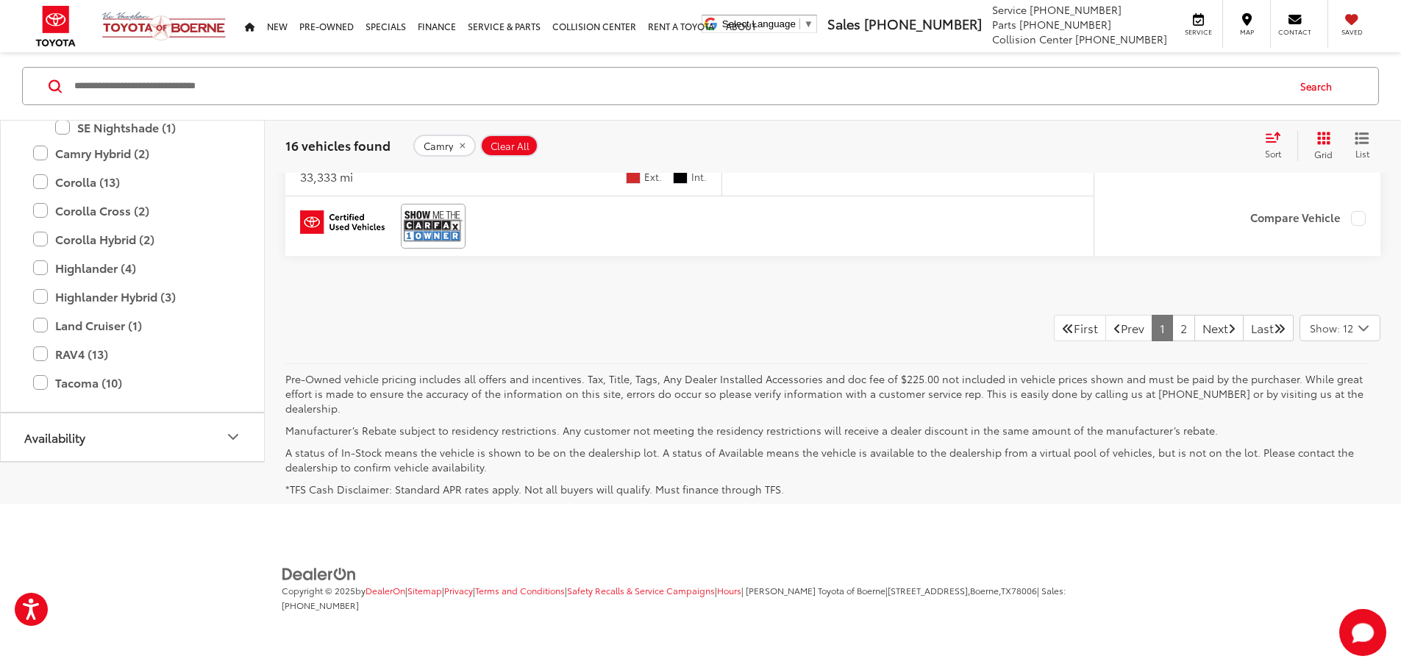
scroll to position [7877, 0]
click at [1202, 341] on link "Next" at bounding box center [1218, 328] width 49 height 26
